Goal: Task Accomplishment & Management: Manage account settings

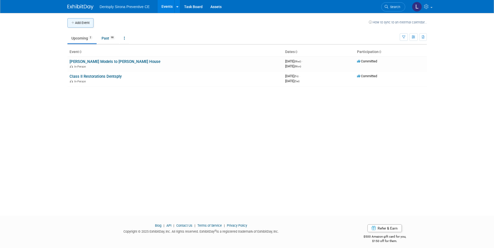
click at [83, 20] on button "Add Event" at bounding box center [80, 22] width 26 height 9
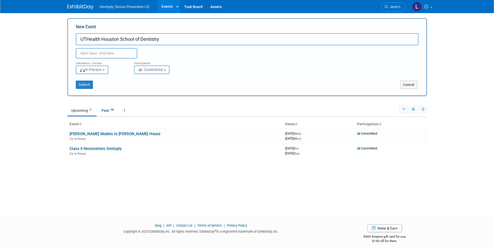
type input "UTHealth Houston School of Dentistry"
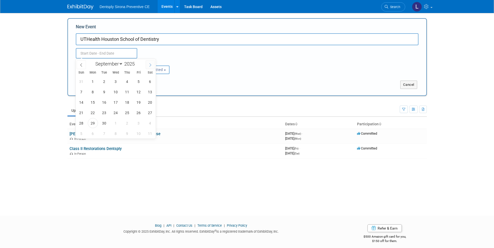
click at [150, 67] on span at bounding box center [150, 64] width 9 height 9
select select "9"
click at [137, 114] on span "24" at bounding box center [139, 113] width 10 height 10
click at [95, 111] on span "20" at bounding box center [93, 113] width 10 height 10
type input "[DATE] to [DATE]"
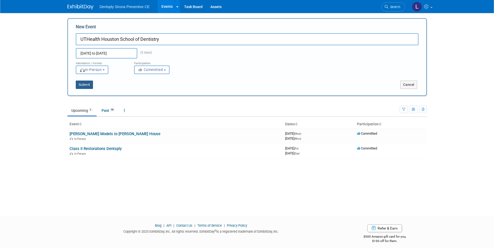
click at [89, 85] on button "Submit" at bounding box center [84, 85] width 17 height 8
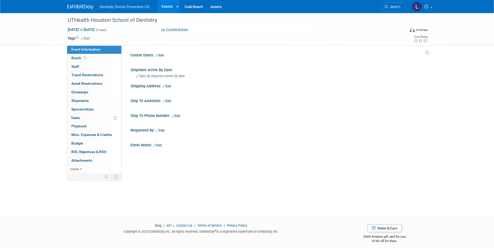
click at [164, 56] on link "Edit" at bounding box center [159, 56] width 9 height 4
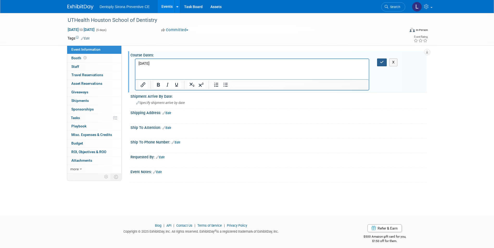
click at [381, 62] on icon "button" at bounding box center [382, 62] width 4 height 4
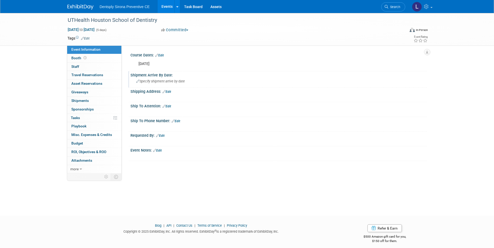
click at [160, 82] on span "Specify shipment arrive by date" at bounding box center [160, 81] width 49 height 4
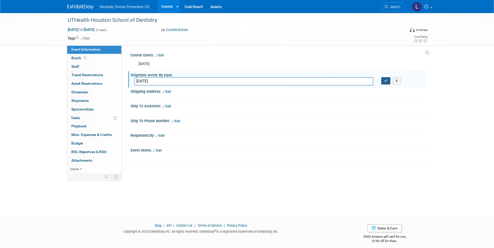
type input "October 22nd"
click at [387, 82] on icon "button" at bounding box center [386, 80] width 4 height 3
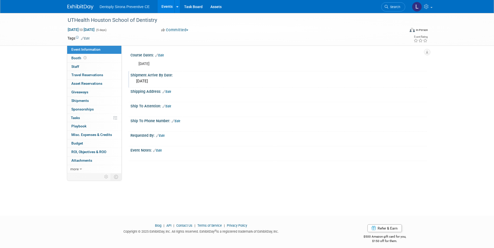
click at [171, 91] on link "Edit" at bounding box center [167, 92] width 9 height 4
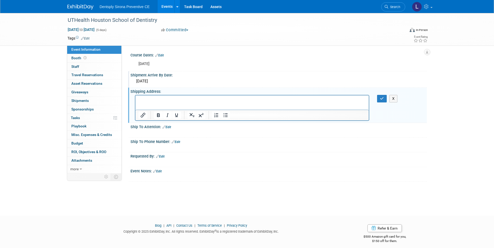
click at [164, 98] on p "Rich Text Area. Press ALT-0 for help." at bounding box center [252, 100] width 228 height 5
click at [381, 99] on icon "button" at bounding box center [382, 99] width 4 height 4
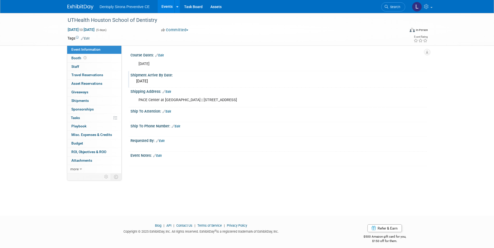
drag, startPoint x: 169, startPoint y: 111, endPoint x: 167, endPoint y: 113, distance: 3.0
click at [169, 111] on link "Edit" at bounding box center [167, 112] width 9 height 4
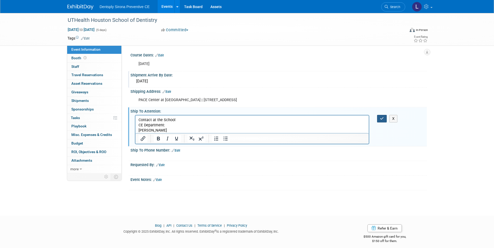
click at [381, 119] on icon "button" at bounding box center [382, 119] width 4 height 4
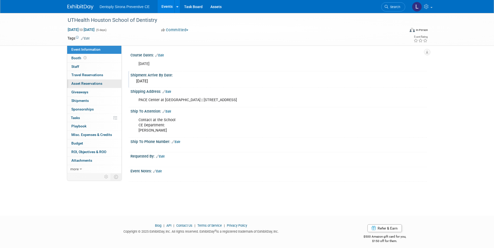
click at [75, 85] on span "Asset Reservations 0" at bounding box center [86, 84] width 31 height 4
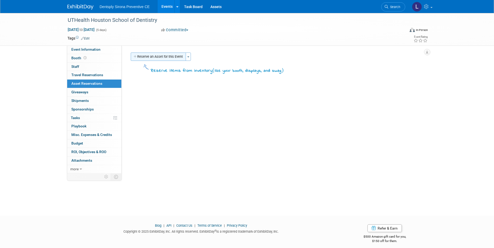
click at [146, 58] on button "Reserve an Asset for this Event" at bounding box center [158, 57] width 55 height 8
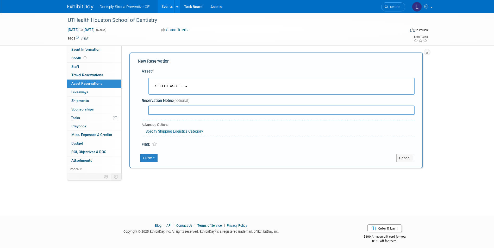
scroll to position [4, 0]
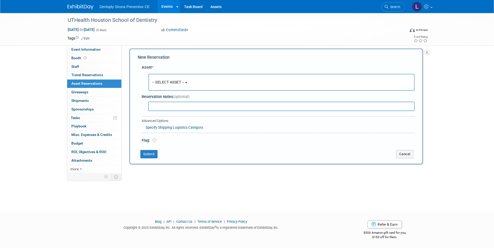
click at [175, 83] on span "-- SELECT ASSET --" at bounding box center [168, 82] width 32 height 4
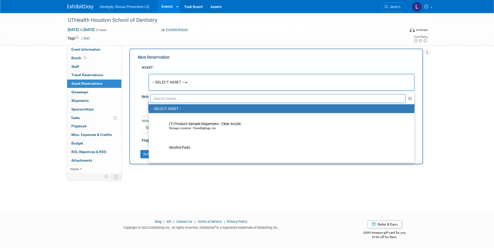
click at [179, 97] on input "text" at bounding box center [278, 98] width 256 height 9
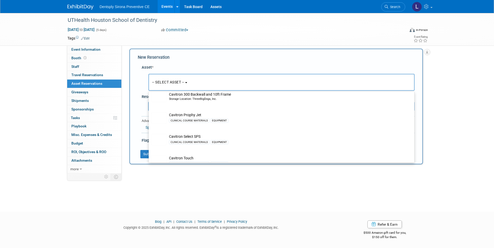
scroll to position [78, 0]
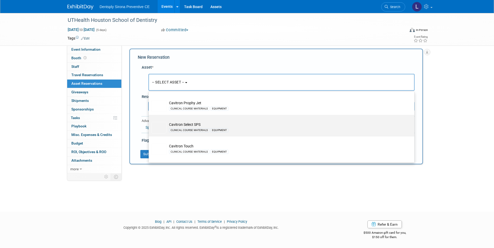
type input "Cavitron"
click at [200, 125] on td "Cavitron Select SPS CLINICAL COURSE MATERIALS EQUIPMENT" at bounding box center [285, 127] width 238 height 11
click at [150, 121] on input "Cavitron Select SPS CLINICAL COURSE MATERIALS EQUIPMENT" at bounding box center [147, 119] width 3 height 3
select select "10695992"
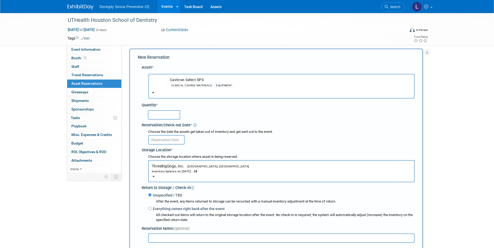
click at [163, 115] on input "text" at bounding box center [164, 114] width 32 height 9
type input "15"
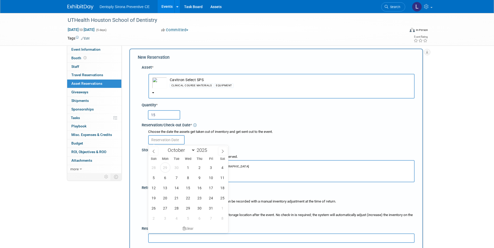
click at [163, 141] on input "text" at bounding box center [166, 139] width 36 height 9
click at [164, 200] on span "20" at bounding box center [165, 198] width 10 height 10
type input "Oct 20, 2025"
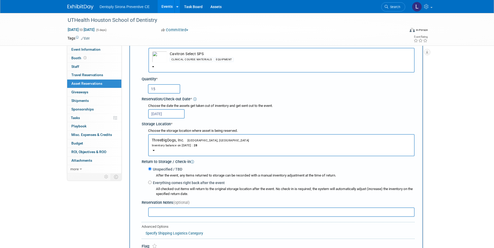
scroll to position [56, 0]
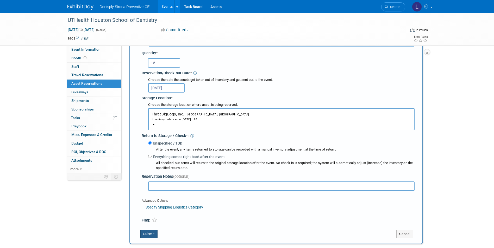
click at [152, 234] on button "Submit" at bounding box center [148, 234] width 17 height 8
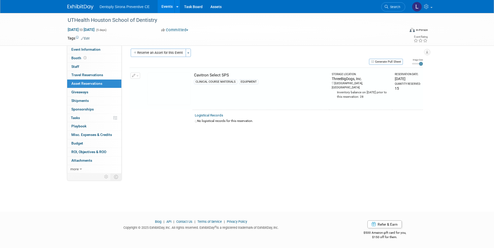
scroll to position [4, 0]
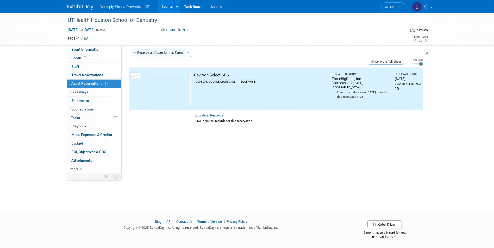
click at [150, 51] on button "Reserve an Asset for this Event" at bounding box center [158, 53] width 55 height 8
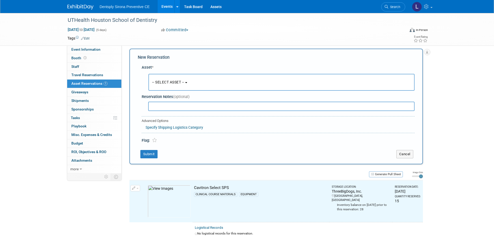
scroll to position [5, 0]
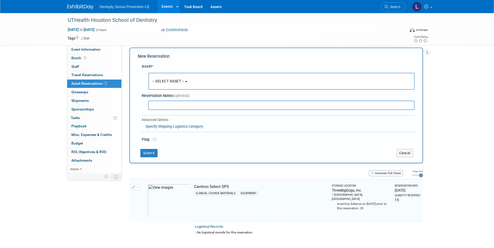
click at [158, 82] on span "-- SELECT ASSET --" at bounding box center [168, 81] width 32 height 4
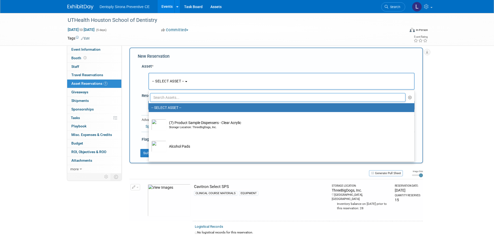
click at [159, 99] on input "text" at bounding box center [278, 97] width 256 height 9
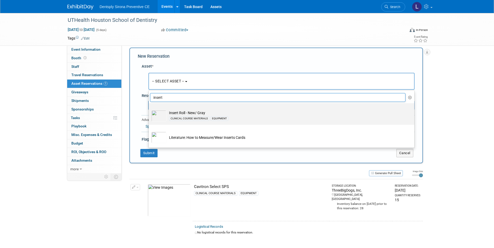
type input "insert"
click at [163, 118] on img at bounding box center [158, 115] width 15 height 11
click at [150, 110] on input "Insert Roll - New/ Gray CLINICAL COURSE MATERIALS EQUIPMENT" at bounding box center [147, 107] width 3 height 3
select select "10713948"
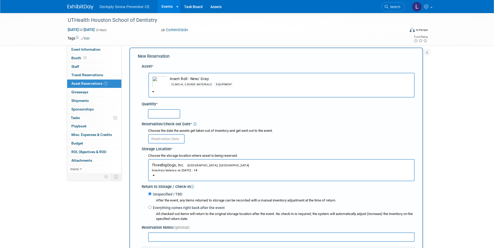
click at [160, 117] on input "text" at bounding box center [164, 113] width 32 height 9
type input "15"
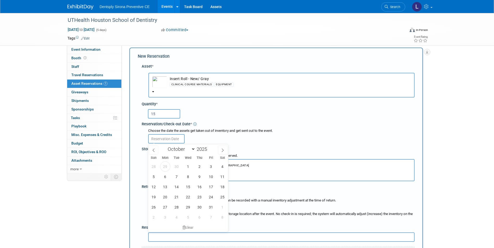
click at [172, 137] on input "text" at bounding box center [166, 138] width 36 height 9
click at [164, 200] on span "20" at bounding box center [165, 197] width 10 height 10
type input "Oct 20, 2025"
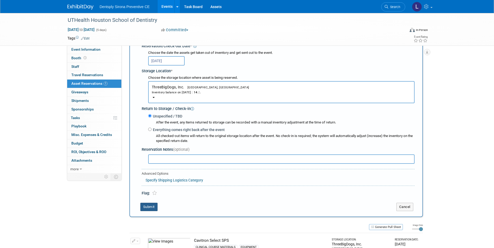
click at [147, 208] on button "Submit" at bounding box center [148, 207] width 17 height 8
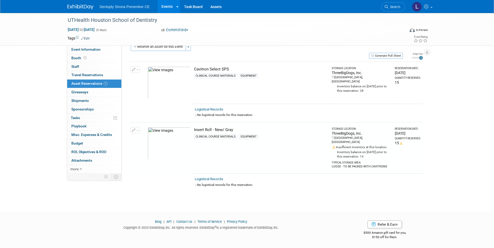
scroll to position [5, 0]
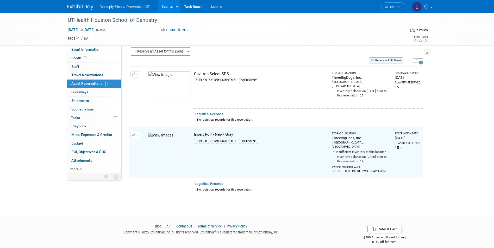
click at [388, 60] on button "Generate Pull Sheet" at bounding box center [386, 61] width 34 height 6
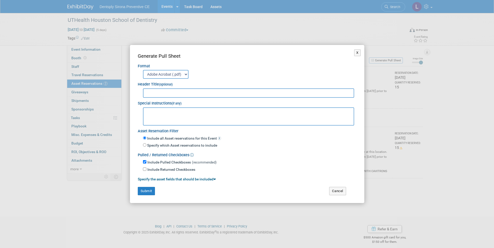
click at [195, 96] on input "text" at bounding box center [249, 93] width 212 height 9
type input "UT Houston"
click at [145, 191] on button "Submit" at bounding box center [146, 191] width 17 height 8
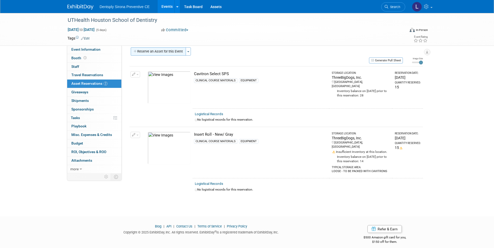
click at [139, 51] on button "Reserve an Asset for this Event" at bounding box center [158, 51] width 55 height 8
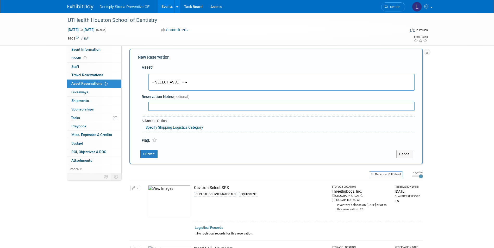
scroll to position [5, 0]
click at [165, 83] on span "-- SELECT ASSET --" at bounding box center [168, 81] width 32 height 4
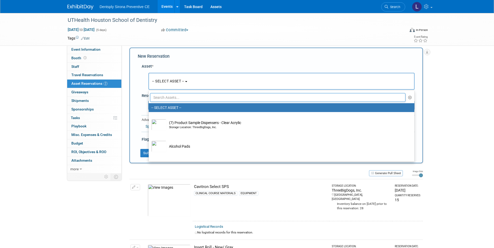
click at [166, 98] on input "text" at bounding box center [278, 97] width 256 height 9
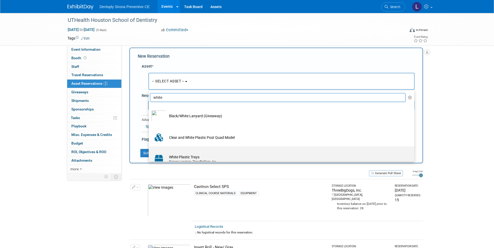
type input "white"
click at [170, 161] on div "Storage Location: ThreeBigDogs, Inc." at bounding box center [286, 162] width 235 height 4
click at [150, 153] on input "White Plastic Trays Storage Location: ThreeBigDogs, Inc." at bounding box center [147, 151] width 3 height 3
select select "10726959"
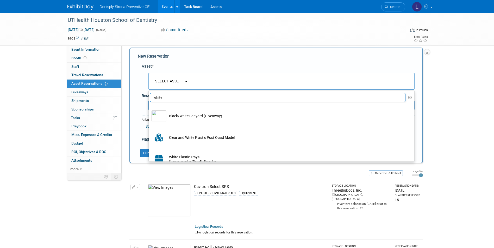
select select "9"
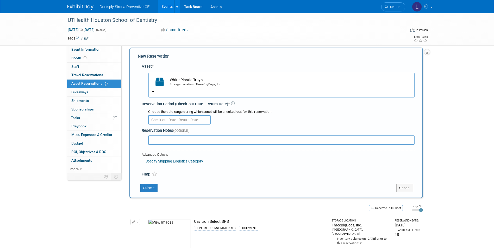
click at [160, 120] on input "text" at bounding box center [179, 119] width 63 height 9
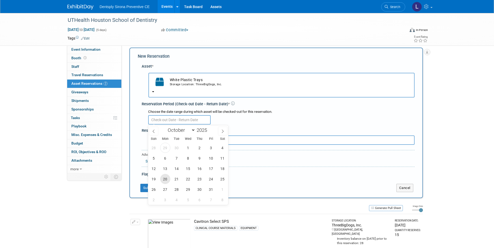
click at [167, 179] on span "20" at bounding box center [165, 179] width 10 height 10
type input "Oct 20, 2025"
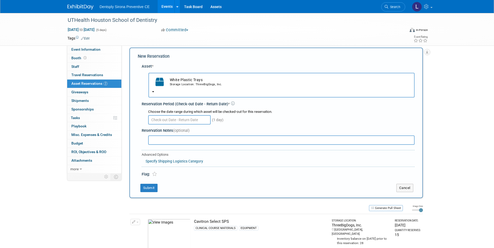
click at [296, 119] on div "(1 day)" at bounding box center [281, 120] width 266 height 10
click at [173, 121] on input "text" at bounding box center [179, 119] width 63 height 9
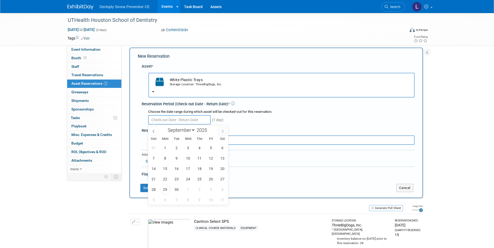
click at [224, 132] on icon at bounding box center [223, 132] width 4 height 4
select select "9"
click at [163, 176] on span "20" at bounding box center [165, 179] width 10 height 10
click at [221, 180] on span "25" at bounding box center [222, 179] width 10 height 10
type input "Oct 20, 2025 to Oct 25, 2025"
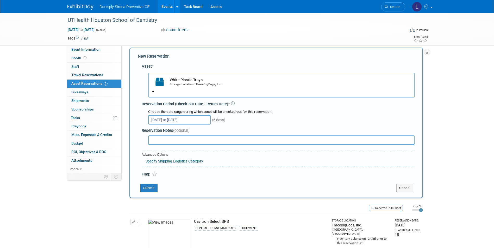
click at [155, 141] on input "text" at bounding box center [281, 140] width 266 height 9
type input "15"
click at [153, 177] on icon at bounding box center [154, 174] width 5 height 4
click at [154, 186] on button "Submit" at bounding box center [148, 188] width 17 height 8
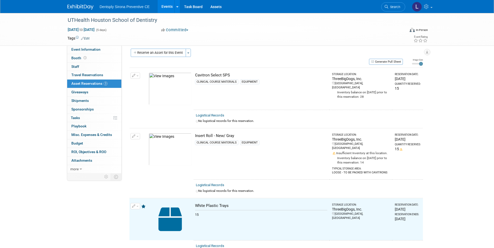
scroll to position [0, 0]
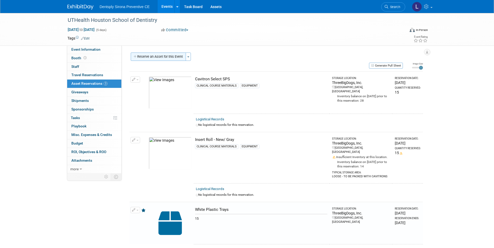
click at [148, 56] on button "Reserve an Asset for this Event" at bounding box center [158, 57] width 55 height 8
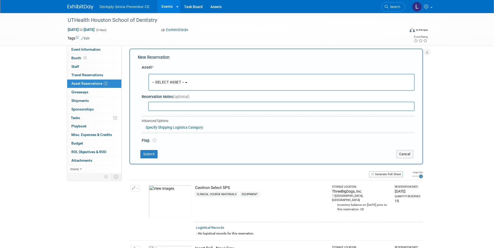
scroll to position [5, 0]
click at [178, 82] on span "-- SELECT ASSET --" at bounding box center [168, 81] width 32 height 4
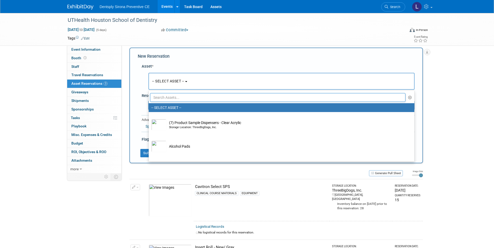
click at [444, 88] on div "UTHealth Houston School of Dentistry Oct 20, 2025 to Oct 24, 2025 (5 days) Oct …" at bounding box center [247, 194] width 494 height 373
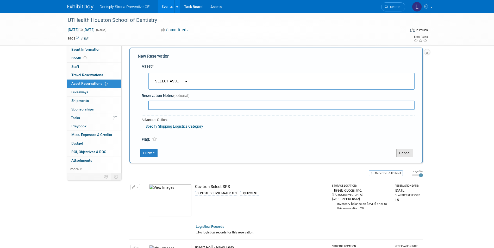
click at [405, 152] on button "Cancel" at bounding box center [404, 153] width 17 height 8
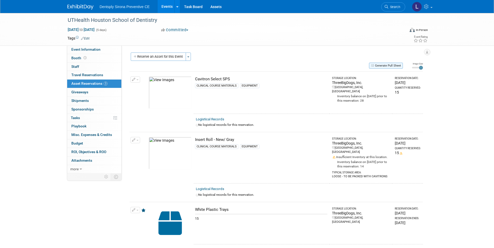
click at [399, 65] on button "Generate Pull Sheet" at bounding box center [386, 66] width 34 height 6
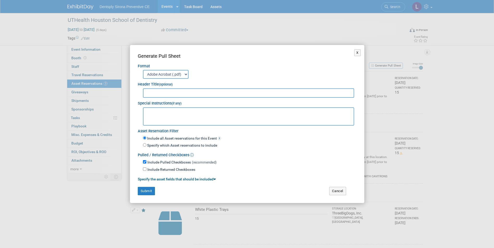
click at [200, 90] on input "text" at bounding box center [249, 93] width 212 height 9
type input "UT Health Houston"
click at [142, 193] on button "Submit" at bounding box center [146, 191] width 17 height 8
